Goal: Information Seeking & Learning: Learn about a topic

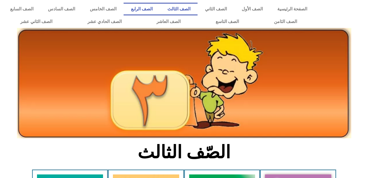
click at [160, 12] on link "الصف الرابع" at bounding box center [142, 9] width 36 height 13
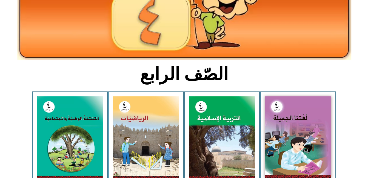
scroll to position [108, 0]
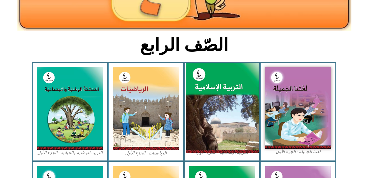
click at [241, 98] on img at bounding box center [222, 108] width 73 height 91
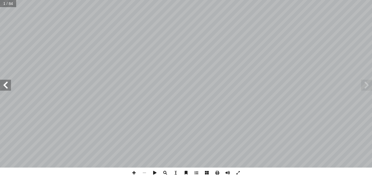
click at [3, 89] on span at bounding box center [5, 85] width 11 height 11
click at [5, 90] on span at bounding box center [5, 85] width 11 height 11
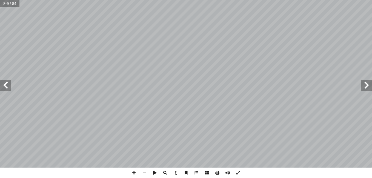
click at [5, 90] on span at bounding box center [5, 85] width 11 height 11
click at [367, 90] on span at bounding box center [366, 85] width 11 height 11
drag, startPoint x: 362, startPoint y: 90, endPoint x: 135, endPoint y: 172, distance: 241.8
click at [135, 172] on span at bounding box center [134, 173] width 10 height 10
